Goal: Find specific page/section: Find specific page/section

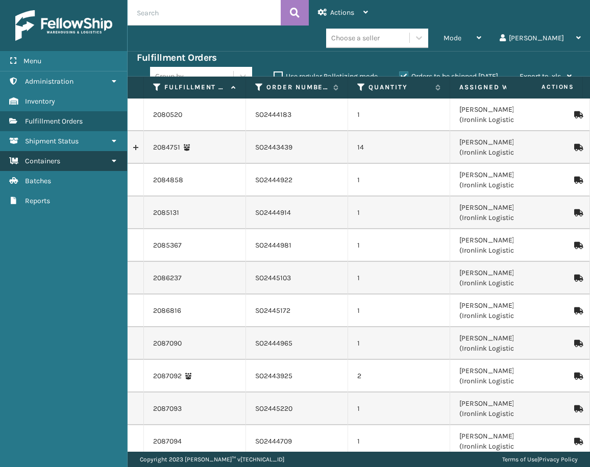
click at [76, 165] on link "Containers" at bounding box center [63, 161] width 127 height 20
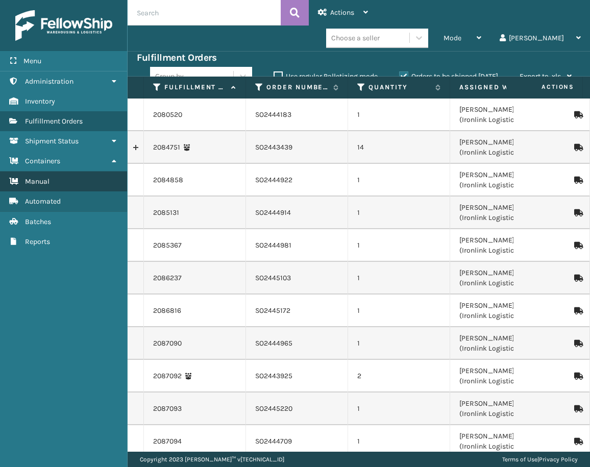
click at [75, 178] on link "Manual" at bounding box center [63, 181] width 127 height 20
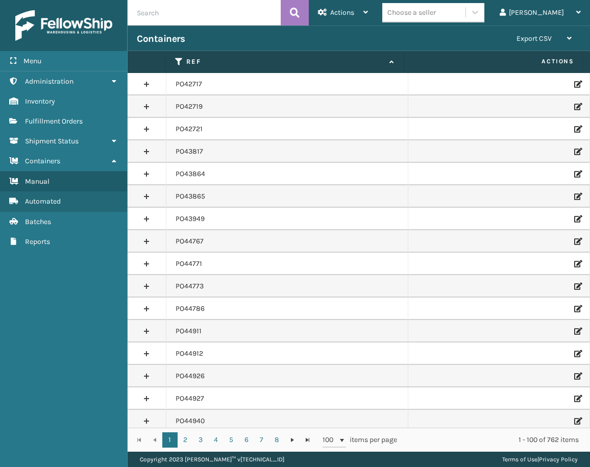
click at [180, 5] on input "text" at bounding box center [203, 12] width 153 height 25
paste input "PO49723"
type input "PO49723"
click at [303, 12] on button at bounding box center [294, 12] width 28 height 25
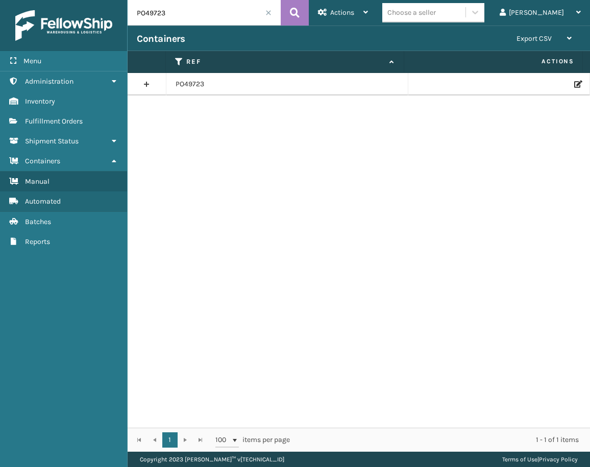
click at [143, 87] on link at bounding box center [146, 84] width 38 height 16
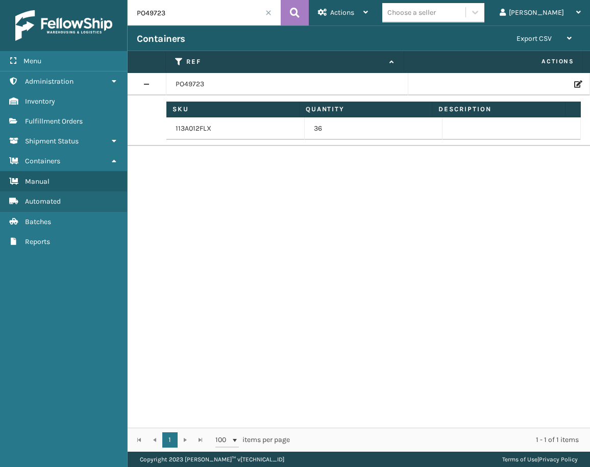
click at [565, 88] on td at bounding box center [499, 84] width 182 height 22
click at [574, 84] on icon at bounding box center [577, 84] width 6 height 7
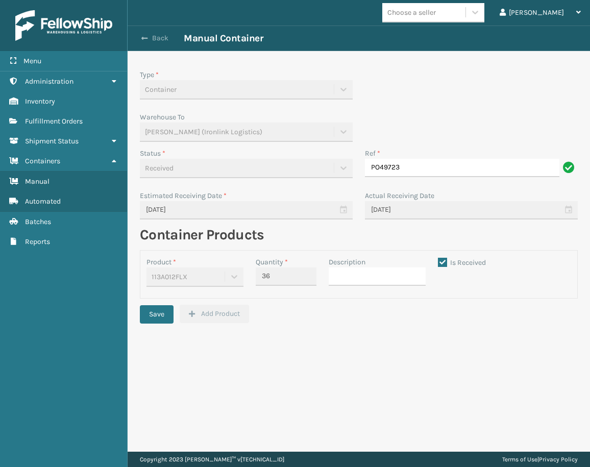
click at [152, 42] on button "Back" at bounding box center [160, 38] width 47 height 9
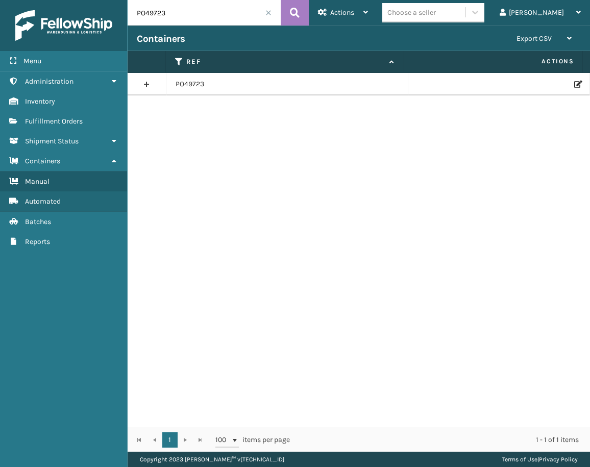
click at [164, 12] on input "PO49723" at bounding box center [203, 12] width 153 height 25
click at [164, 11] on input "PO49723" at bounding box center [203, 12] width 153 height 25
paste input "11"
type input "PO49711"
click at [300, 13] on button at bounding box center [294, 12] width 28 height 25
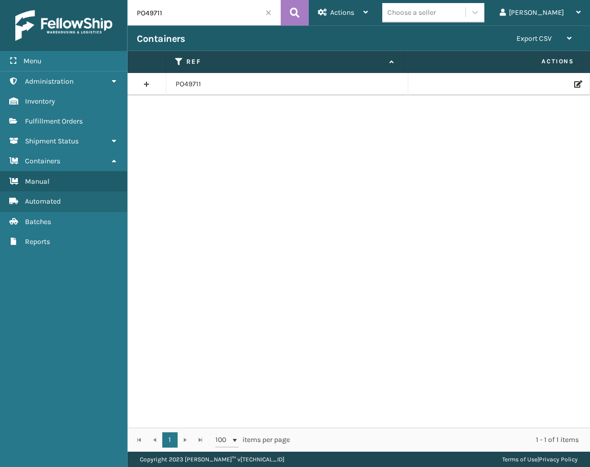
click at [574, 83] on icon at bounding box center [577, 84] width 6 height 7
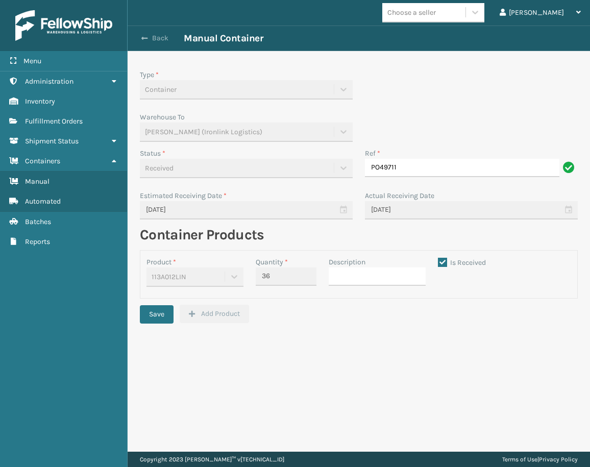
click at [161, 38] on button "Back" at bounding box center [160, 38] width 47 height 9
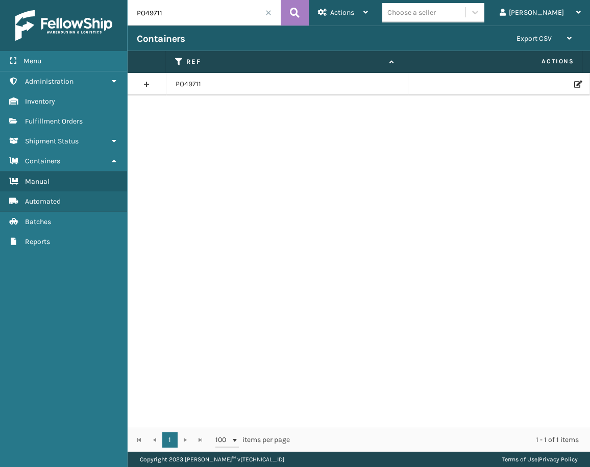
click at [150, 17] on input "PO49711" at bounding box center [203, 12] width 153 height 25
paste input "686"
type input "PO49686"
click at [574, 82] on icon at bounding box center [577, 84] width 6 height 7
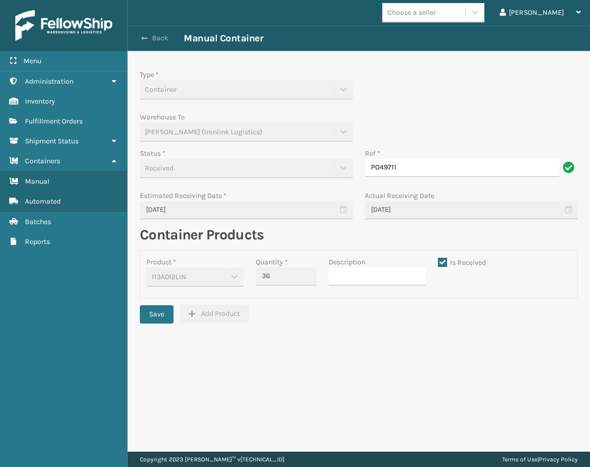
click at [164, 39] on button "Back" at bounding box center [160, 38] width 47 height 9
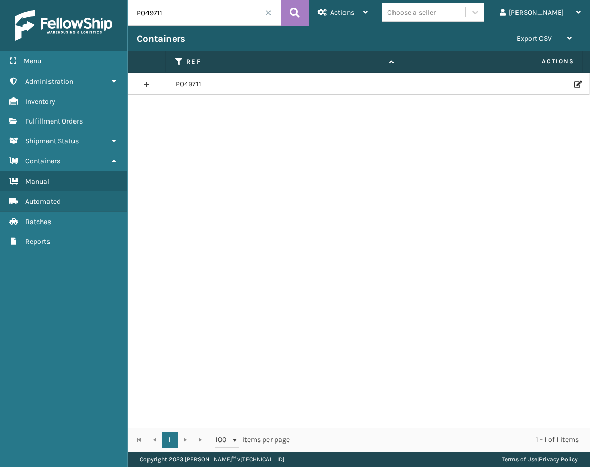
click at [156, 13] on input "PO49711" at bounding box center [203, 12] width 153 height 25
paste input "50132"
type input "PO50132"
click at [300, 12] on button at bounding box center [294, 12] width 28 height 25
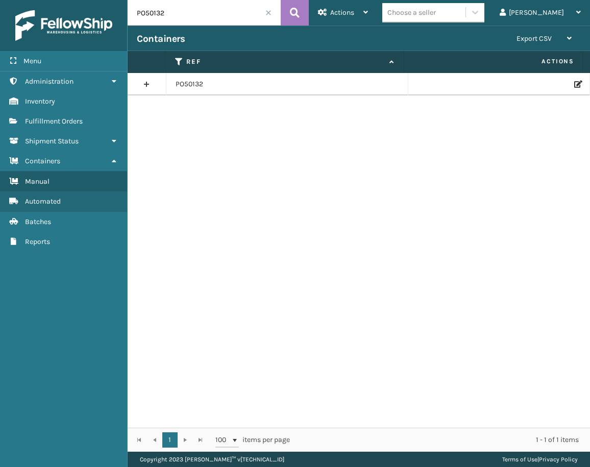
click at [574, 83] on icon at bounding box center [577, 84] width 6 height 7
